Goal: Task Accomplishment & Management: Manage account settings

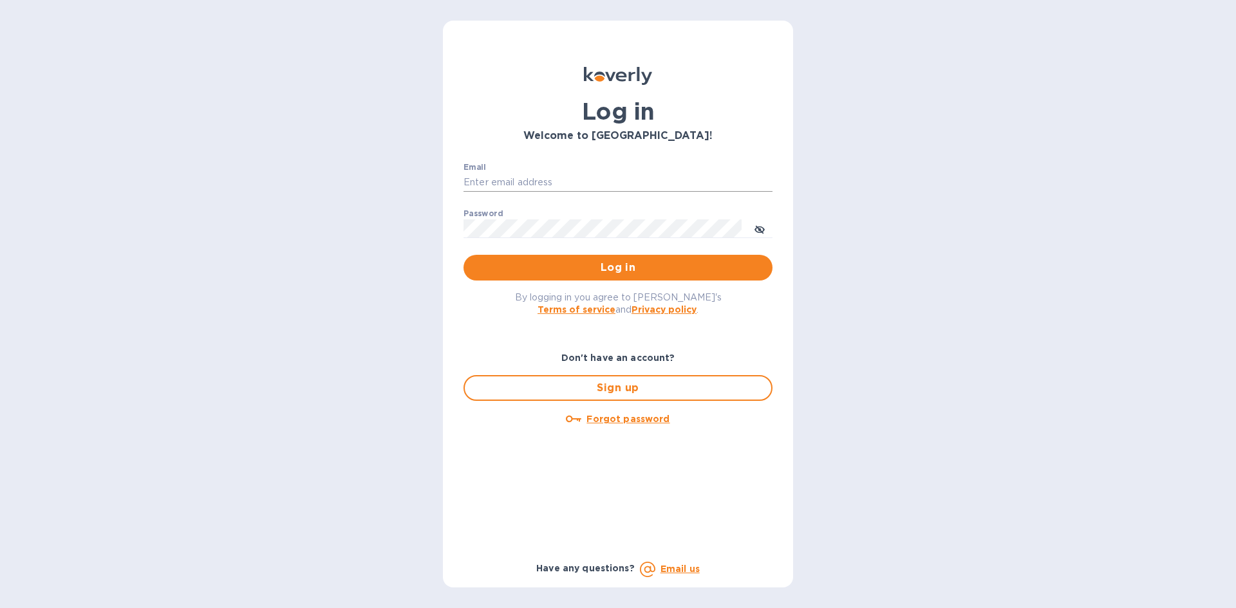
click at [487, 173] on input "Email" at bounding box center [618, 182] width 309 height 19
type input "[EMAIL_ADDRESS][DOMAIN_NAME]"
click at [464, 255] on button "Log in" at bounding box center [618, 268] width 309 height 26
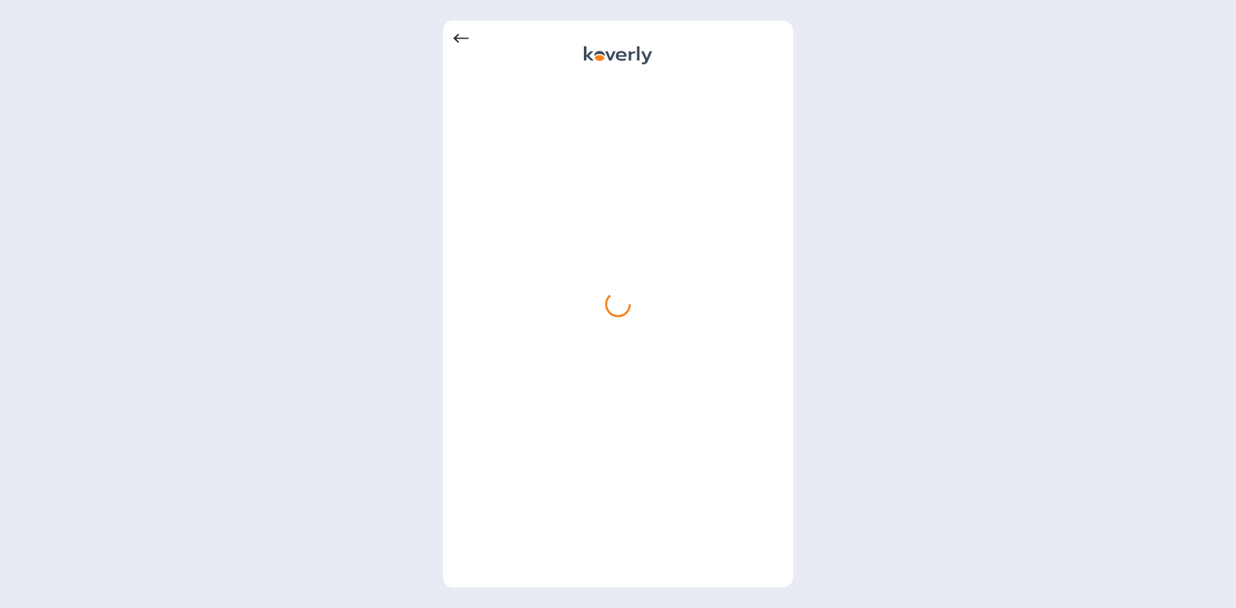
click at [458, 37] on icon at bounding box center [460, 38] width 15 height 15
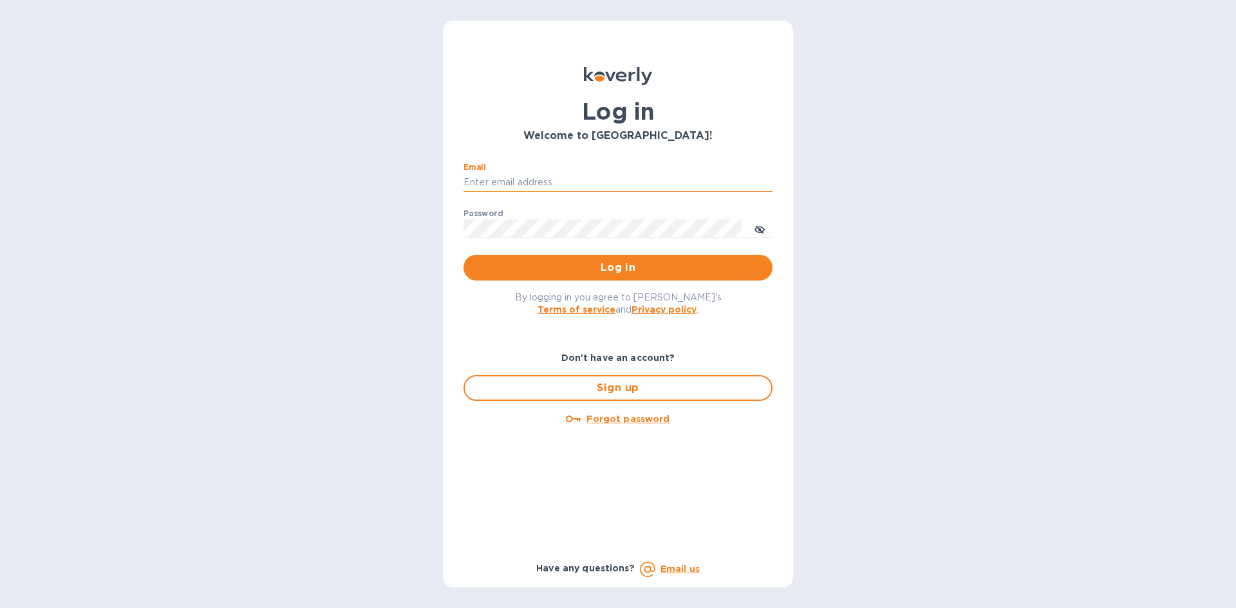
click at [491, 182] on input "Email" at bounding box center [618, 182] width 309 height 19
type input "[EMAIL_ADDRESS][DOMAIN_NAME]"
click at [464, 255] on button "Log in" at bounding box center [618, 268] width 309 height 26
